Goal: Navigation & Orientation: Find specific page/section

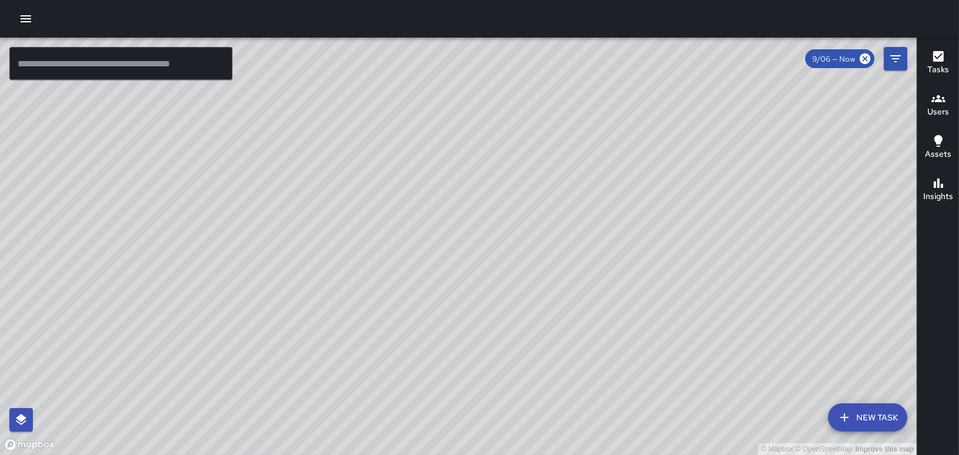
drag, startPoint x: 617, startPoint y: 197, endPoint x: 562, endPoint y: 193, distance: 54.8
click at [562, 193] on div "© Mapbox © OpenStreetMap Improve this map" at bounding box center [458, 246] width 917 height 417
drag, startPoint x: 484, startPoint y: 230, endPoint x: 436, endPoint y: 362, distance: 140.1
click at [436, 362] on div "© Mapbox © OpenStreetMap Improve this map" at bounding box center [458, 246] width 917 height 417
drag, startPoint x: 529, startPoint y: 191, endPoint x: 737, endPoint y: 272, distance: 223.1
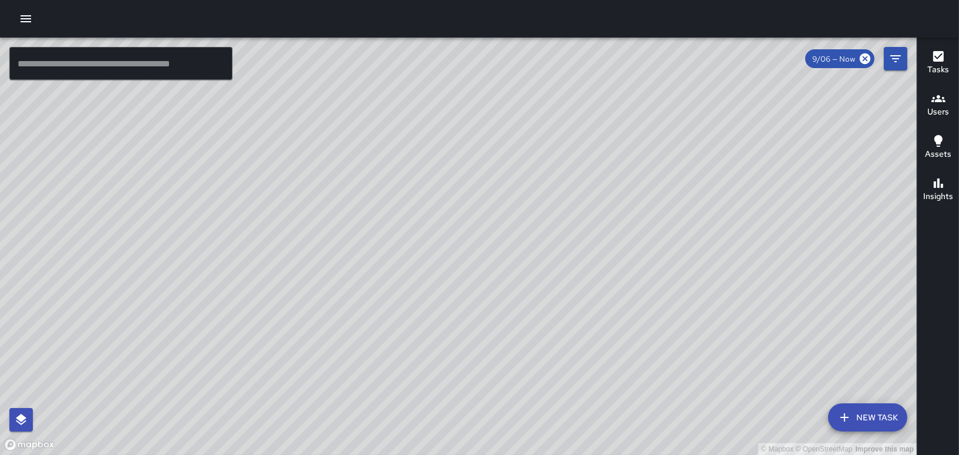
click at [737, 272] on div "© Mapbox © OpenStreetMap Improve this map" at bounding box center [458, 246] width 917 height 417
drag, startPoint x: 702, startPoint y: 203, endPoint x: 176, endPoint y: 452, distance: 582.0
click at [147, 454] on html "© Mapbox © OpenStreetMap Improve this map ​ New Task 9/06 — Now Map Layers Task…" at bounding box center [479, 227] width 959 height 455
drag, startPoint x: 260, startPoint y: 363, endPoint x: 534, endPoint y: 257, distance: 294.6
click at [534, 257] on div "© Mapbox © OpenStreetMap Improve this map" at bounding box center [458, 246] width 917 height 417
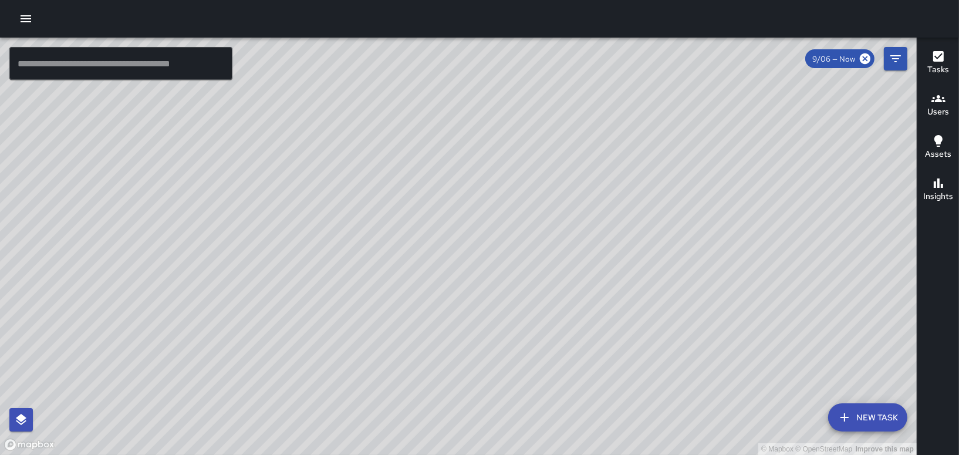
drag, startPoint x: 282, startPoint y: 195, endPoint x: 401, endPoint y: 241, distance: 127.7
click at [382, 237] on div "© Mapbox © OpenStreetMap Improve this map" at bounding box center [458, 246] width 917 height 417
drag, startPoint x: 400, startPoint y: 353, endPoint x: 340, endPoint y: 228, distance: 138.4
click at [340, 228] on div "© Mapbox © OpenStreetMap Improve this map" at bounding box center [458, 246] width 917 height 417
drag, startPoint x: 239, startPoint y: 389, endPoint x: 264, endPoint y: 318, distance: 75.2
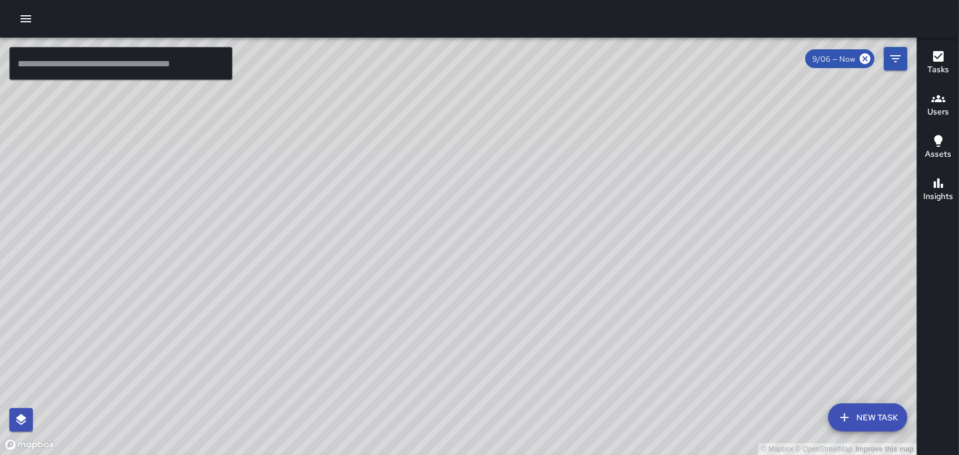
click at [254, 311] on div "© Mapbox © OpenStreetMap Improve this map" at bounding box center [458, 246] width 917 height 417
click at [25, 20] on icon "button" at bounding box center [26, 19] width 14 height 14
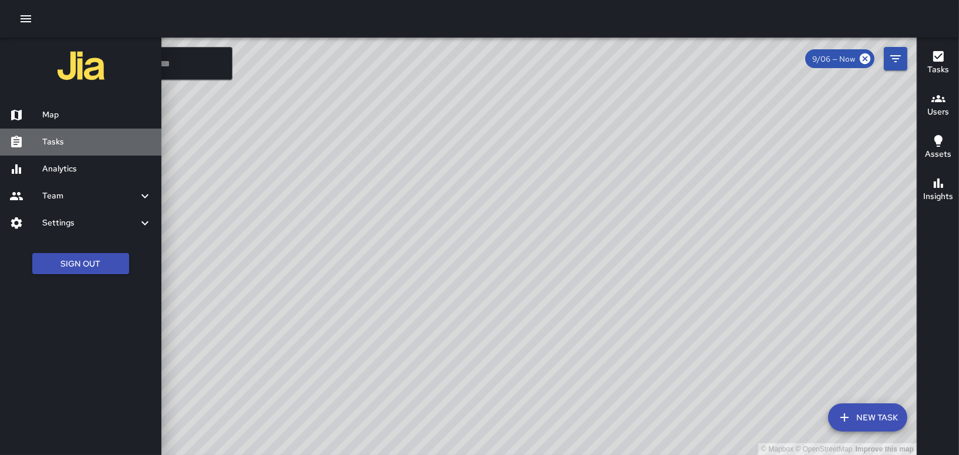
click at [58, 138] on h6 "Tasks" at bounding box center [97, 142] width 110 height 13
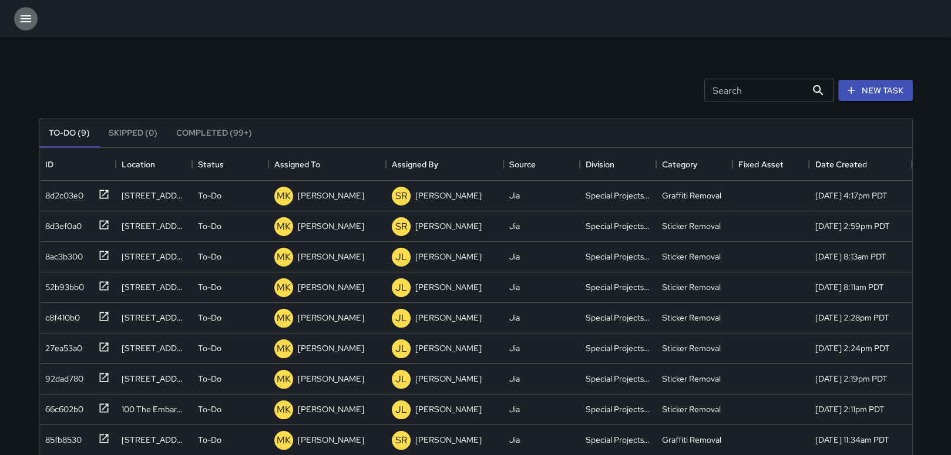
click at [25, 18] on icon "button" at bounding box center [26, 19] width 14 height 14
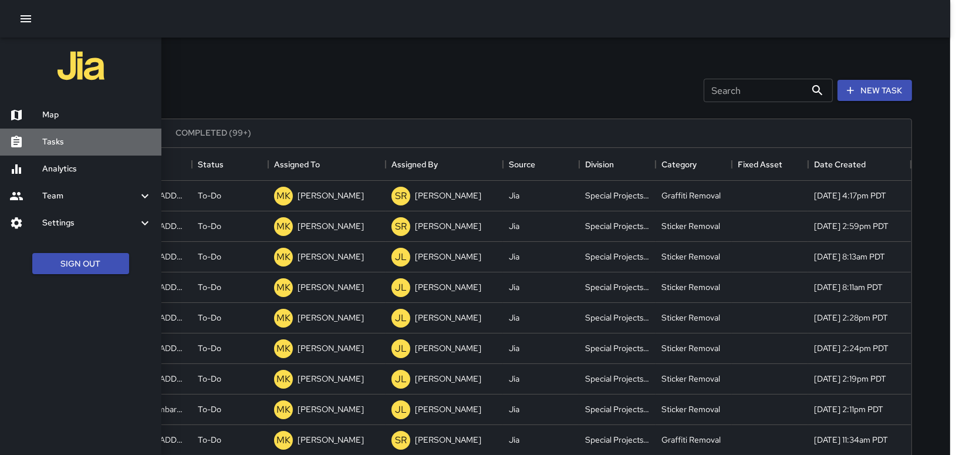
click at [83, 136] on h6 "Tasks" at bounding box center [97, 142] width 110 height 13
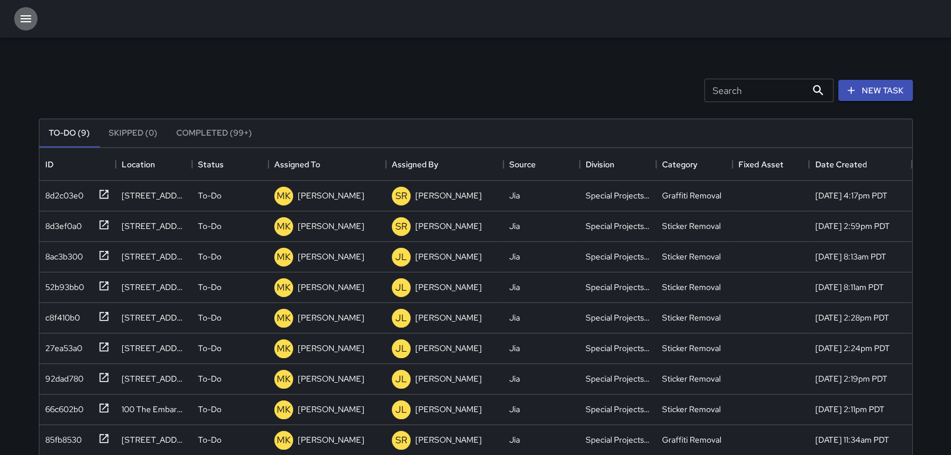
click at [25, 19] on icon "button" at bounding box center [26, 18] width 11 height 7
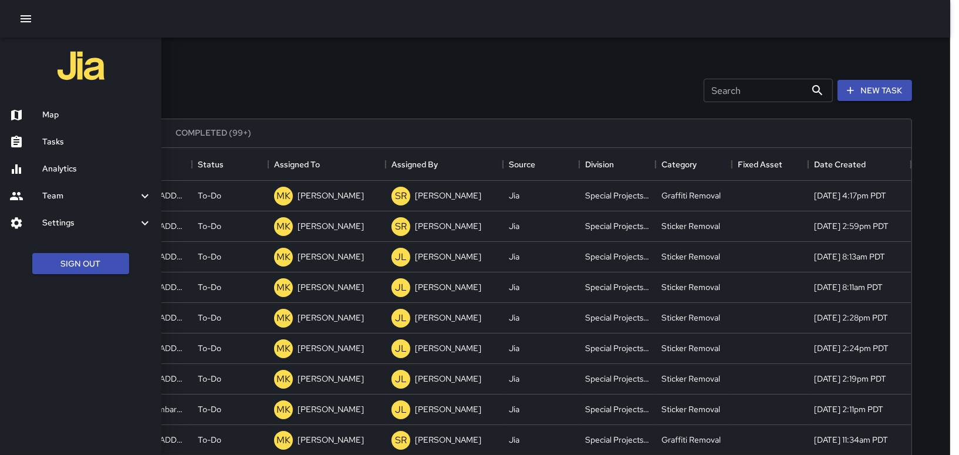
click at [95, 113] on h6 "Map" at bounding box center [97, 115] width 110 height 13
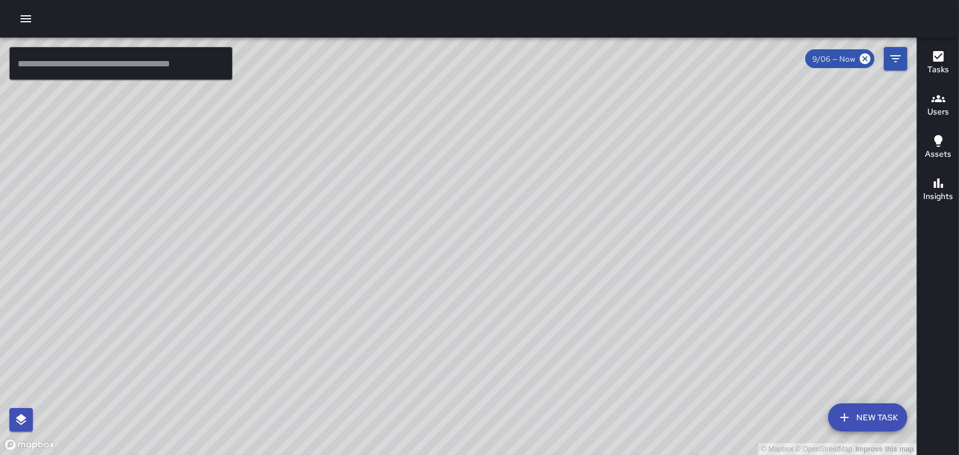
click at [941, 59] on icon "button" at bounding box center [939, 56] width 11 height 11
